Goal: Information Seeking & Learning: Learn about a topic

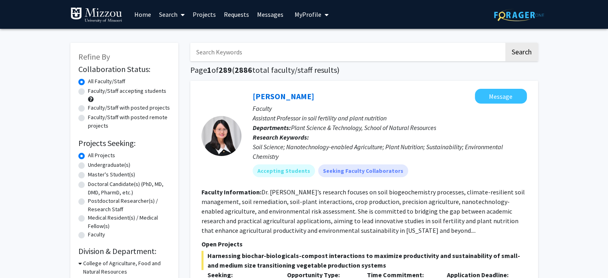
click at [88, 92] on label "Faculty/Staff accepting students" at bounding box center [127, 91] width 78 height 8
click at [88, 92] on input "Faculty/Staff accepting students" at bounding box center [90, 89] width 5 height 5
radio input "true"
click at [224, 51] on input "Search Keywords" at bounding box center [347, 52] width 314 height 18
type input "trauma"
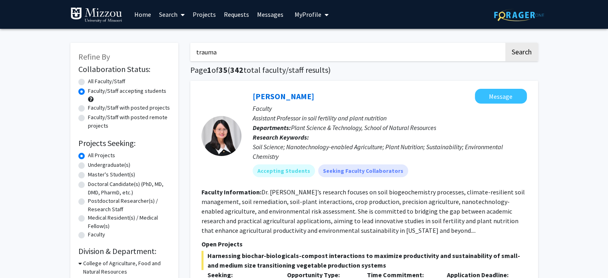
click at [505, 43] on button "Search" at bounding box center [521, 52] width 33 height 18
radio input "true"
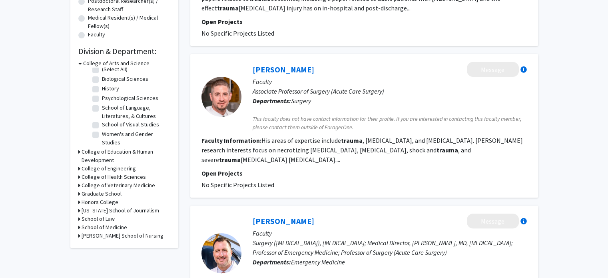
scroll to position [6, 0]
click at [102, 98] on label "Psychological Sciences" at bounding box center [130, 97] width 56 height 8
click at [102, 98] on input "Psychological Sciences" at bounding box center [104, 95] width 5 height 5
checkbox input "true"
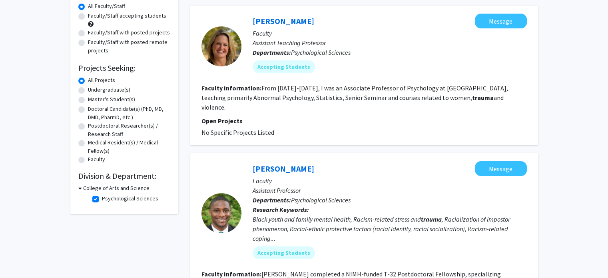
scroll to position [120, 0]
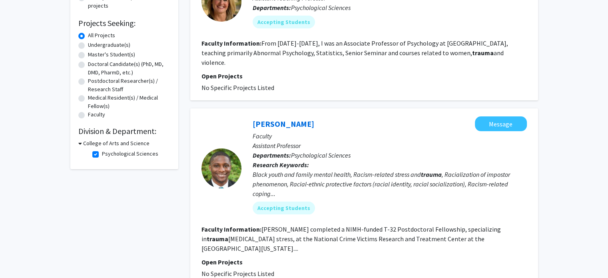
click at [102, 154] on label "Psychological Sciences" at bounding box center [130, 154] width 56 height 8
click at [102, 154] on input "Psychological Sciences" at bounding box center [104, 152] width 5 height 5
checkbox input "false"
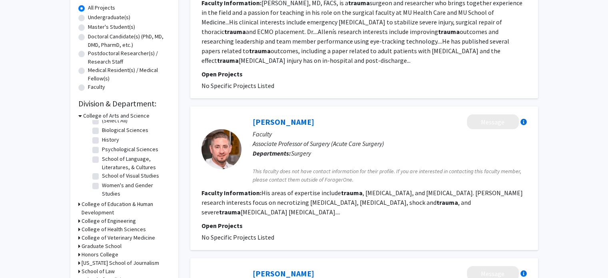
scroll to position [200, 0]
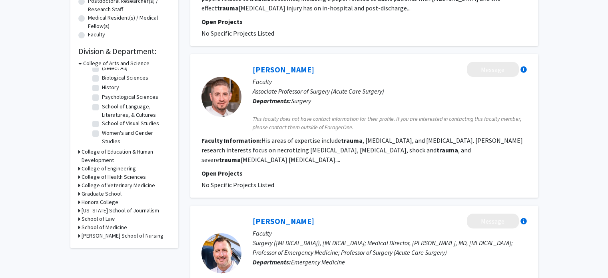
click at [85, 175] on h3 "College of Health Sciences" at bounding box center [114, 177] width 64 height 8
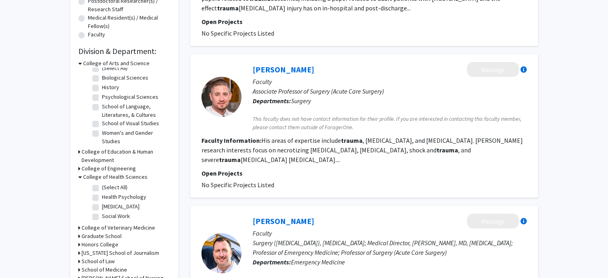
click at [102, 188] on label "(Select All)" at bounding box center [115, 187] width 26 height 8
click at [102, 188] on input "(Select All)" at bounding box center [104, 185] width 5 height 5
checkbox input "true"
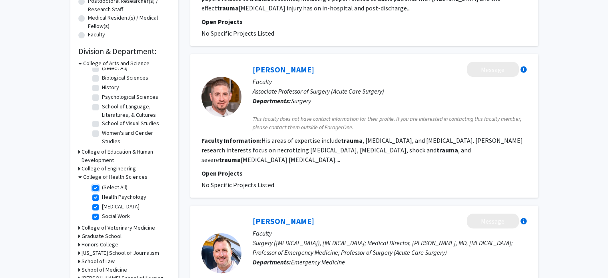
checkbox input "true"
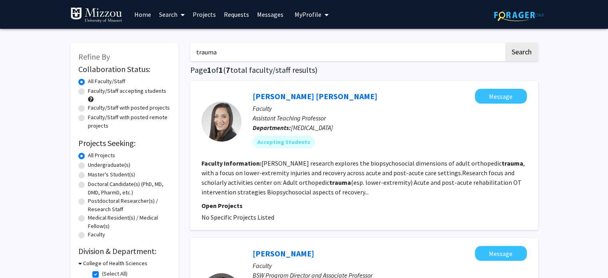
drag, startPoint x: 238, startPoint y: 54, endPoint x: 165, endPoint y: 52, distance: 72.8
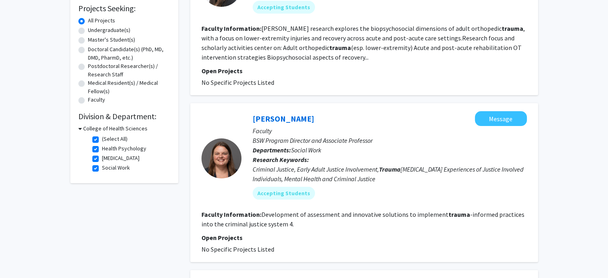
scroll to position [160, 0]
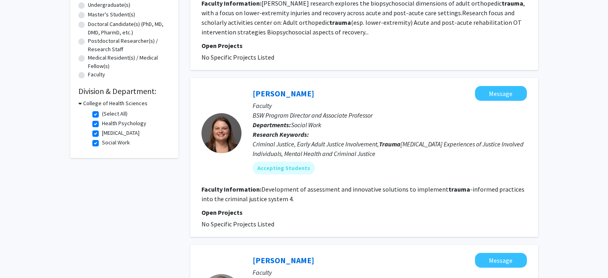
click at [102, 114] on label "(Select All)" at bounding box center [115, 114] width 26 height 8
click at [102, 114] on input "(Select All)" at bounding box center [104, 112] width 5 height 5
checkbox input "false"
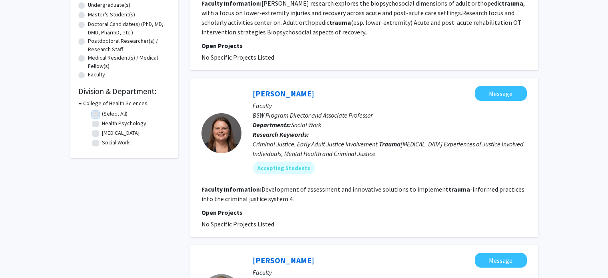
checkbox input "false"
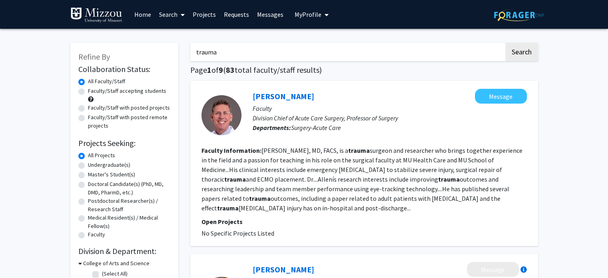
click at [247, 56] on input "trauma" at bounding box center [347, 52] width 314 height 18
drag, startPoint x: 249, startPoint y: 56, endPoint x: 172, endPoint y: 56, distance: 77.6
click at [505, 43] on button "Search" at bounding box center [521, 52] width 33 height 18
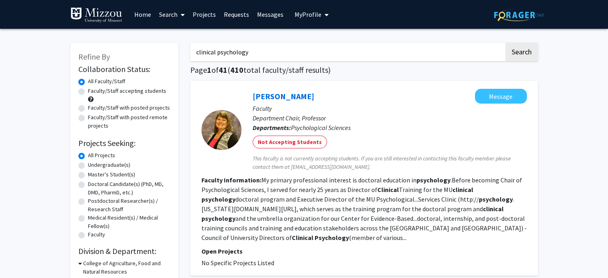
drag, startPoint x: 264, startPoint y: 51, endPoint x: 216, endPoint y: 51, distance: 48.0
click at [216, 51] on input "clinical psychology" at bounding box center [347, 52] width 314 height 18
type input "clinical mental health"
click at [505, 43] on button "Search" at bounding box center [521, 52] width 33 height 18
